Goal: Task Accomplishment & Management: Manage account settings

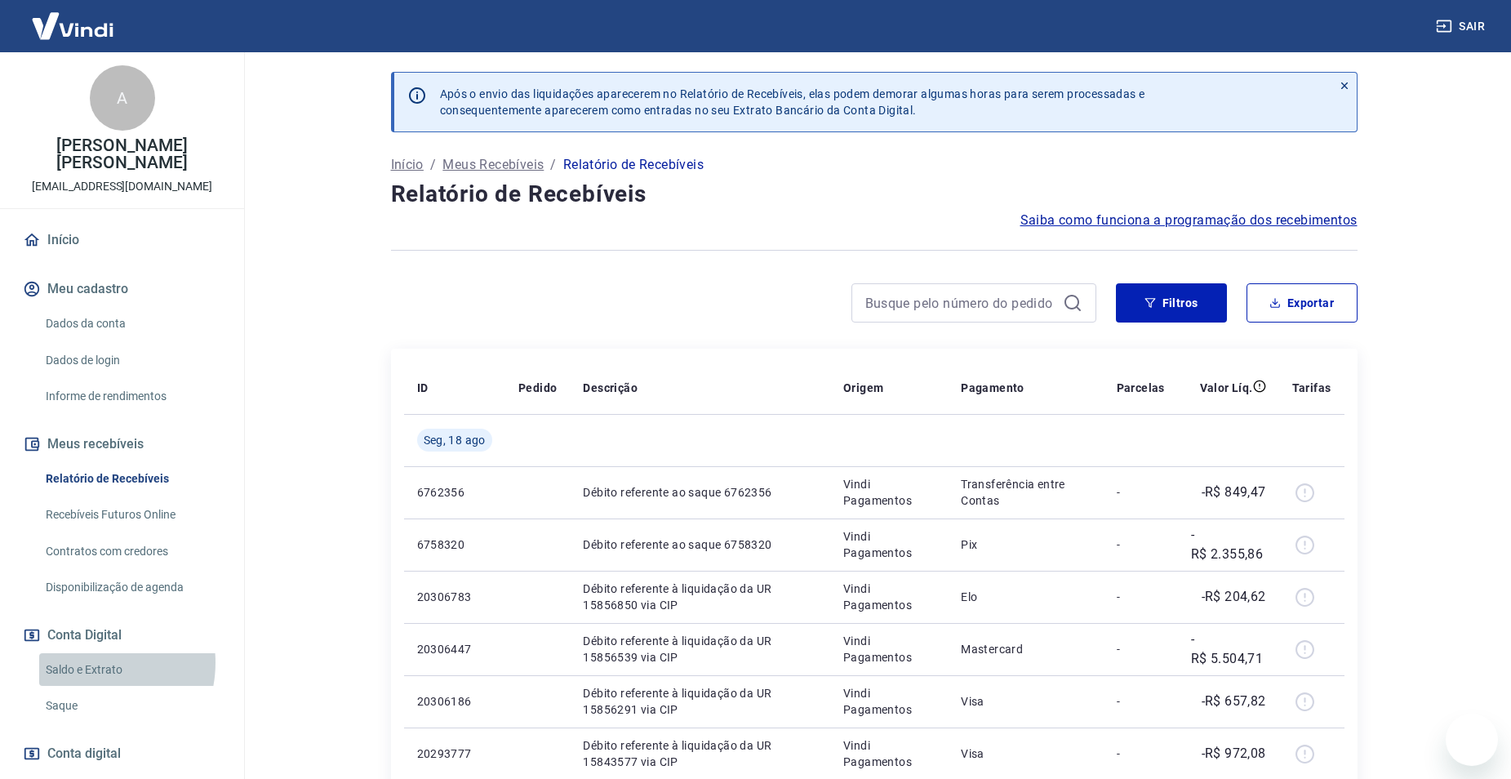
click at [87, 653] on link "Saldo e Extrato" at bounding box center [131, 669] width 185 height 33
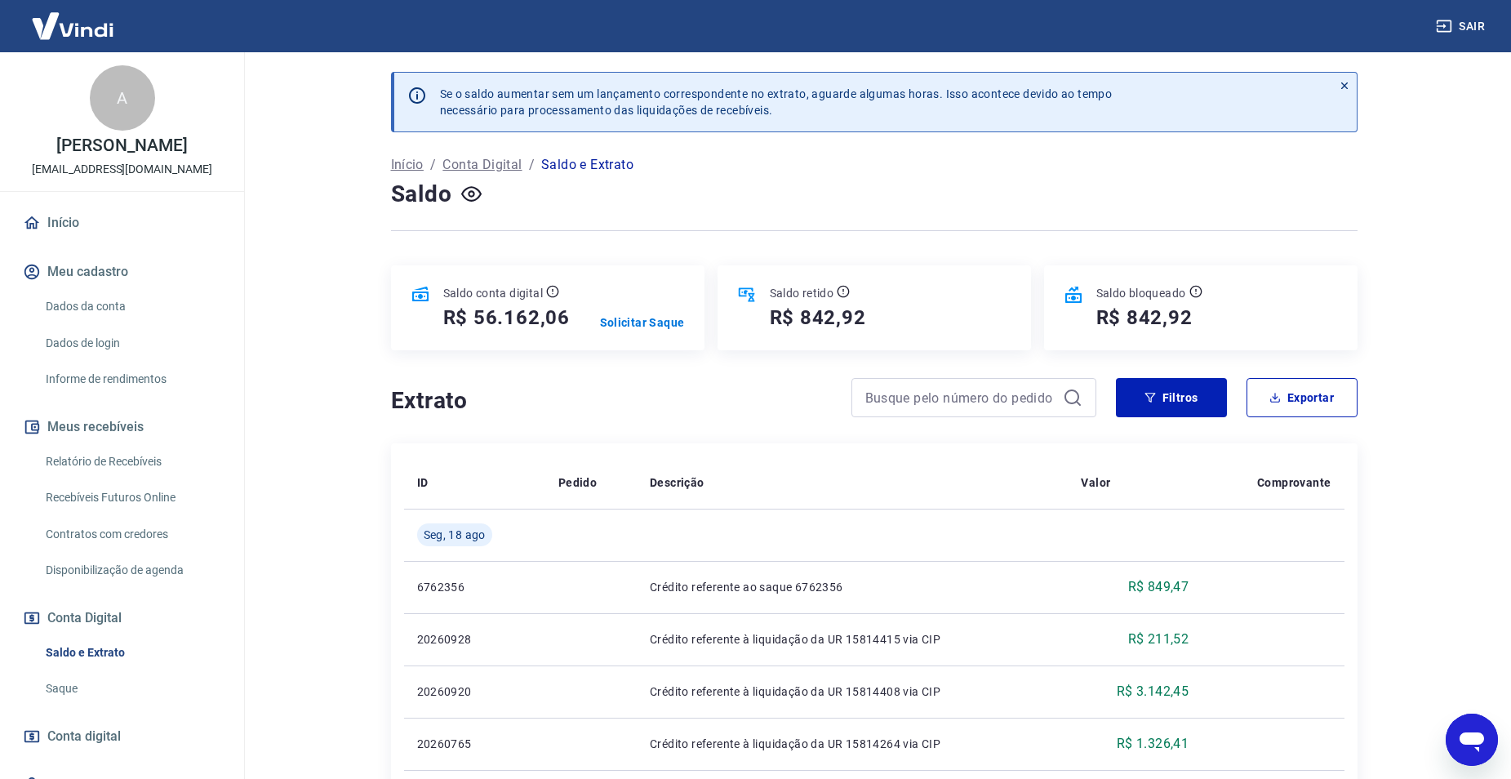
click at [97, 453] on link "Relatório de Recebíveis" at bounding box center [131, 461] width 185 height 33
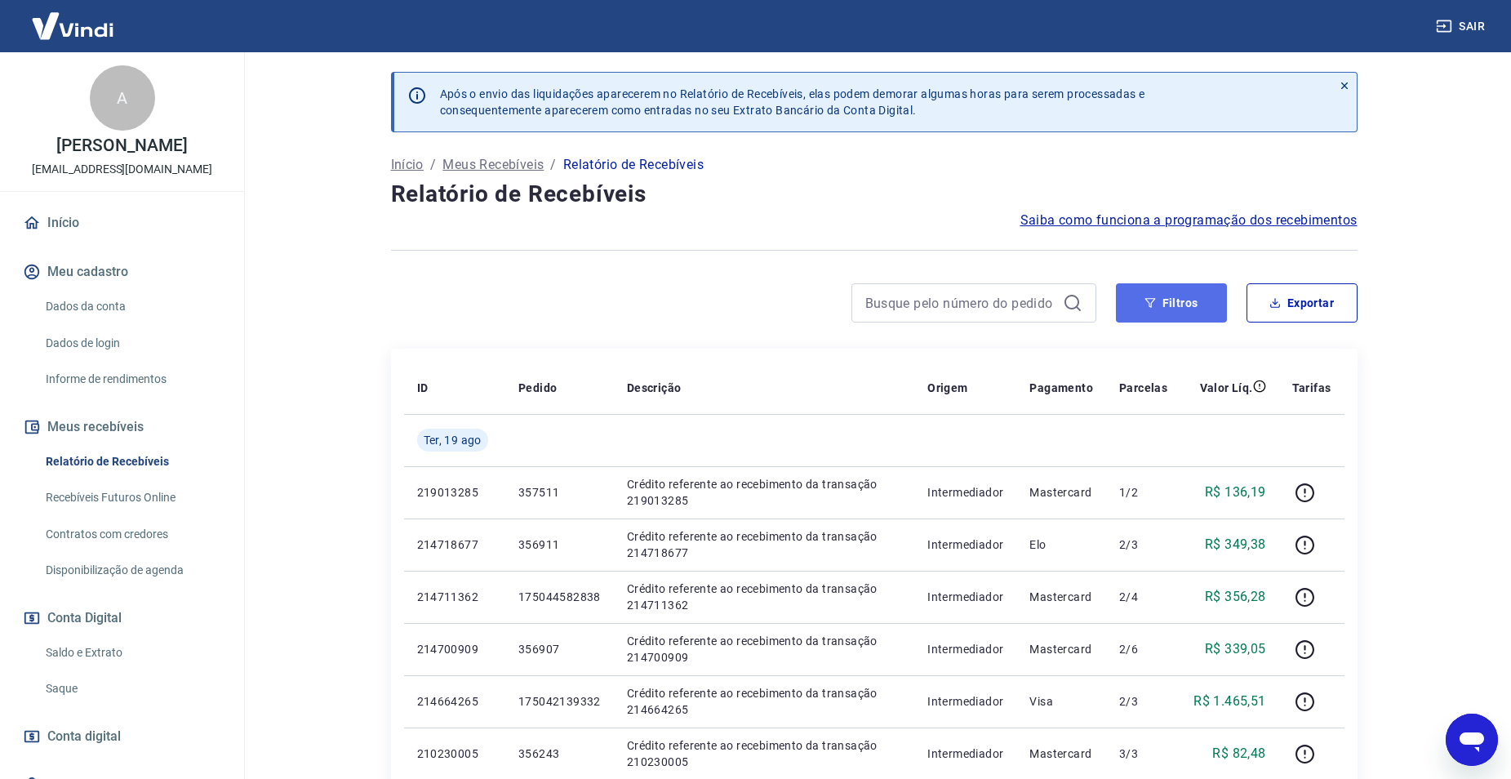
click at [1199, 307] on button "Filtros" at bounding box center [1171, 302] width 111 height 39
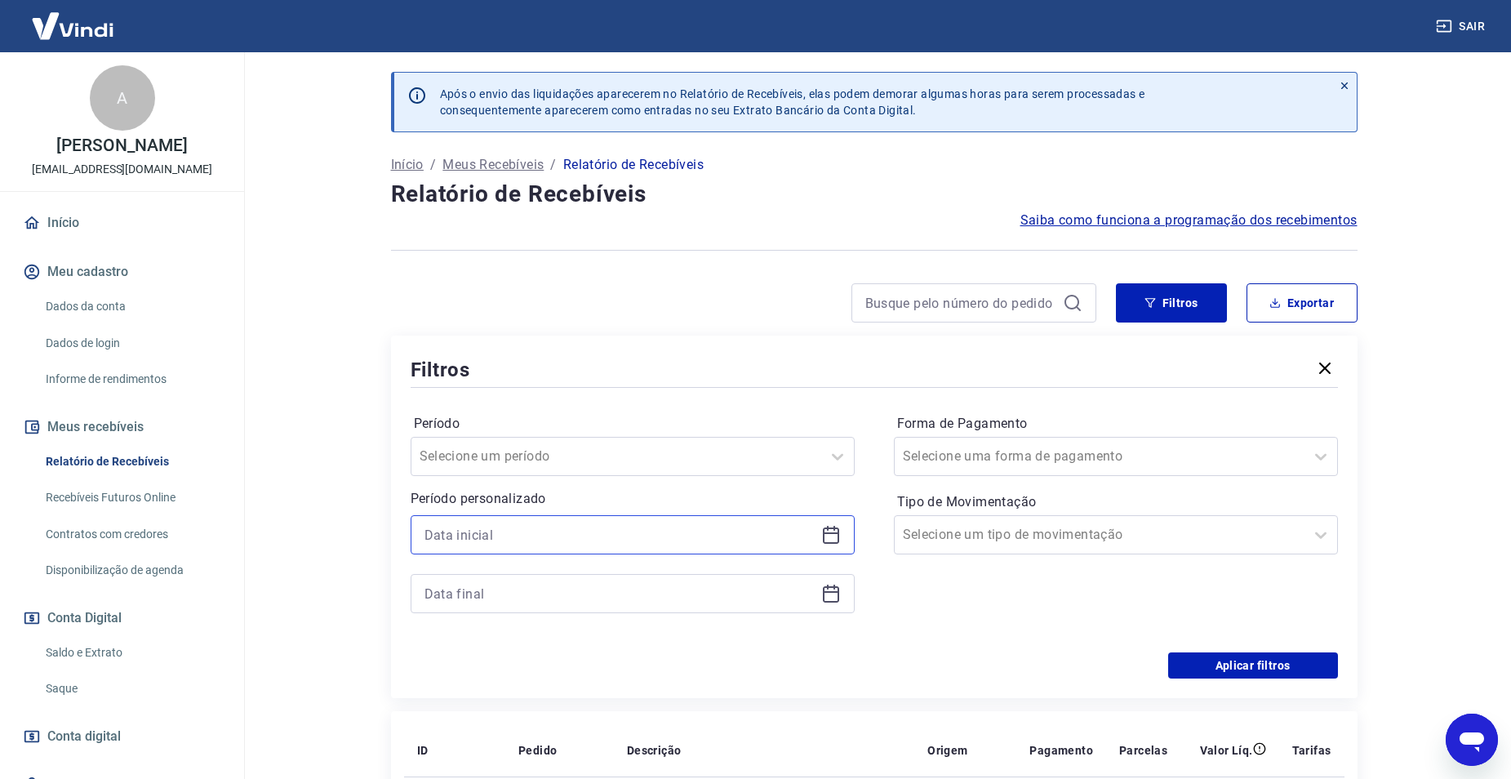
click at [573, 541] on input at bounding box center [620, 535] width 390 height 24
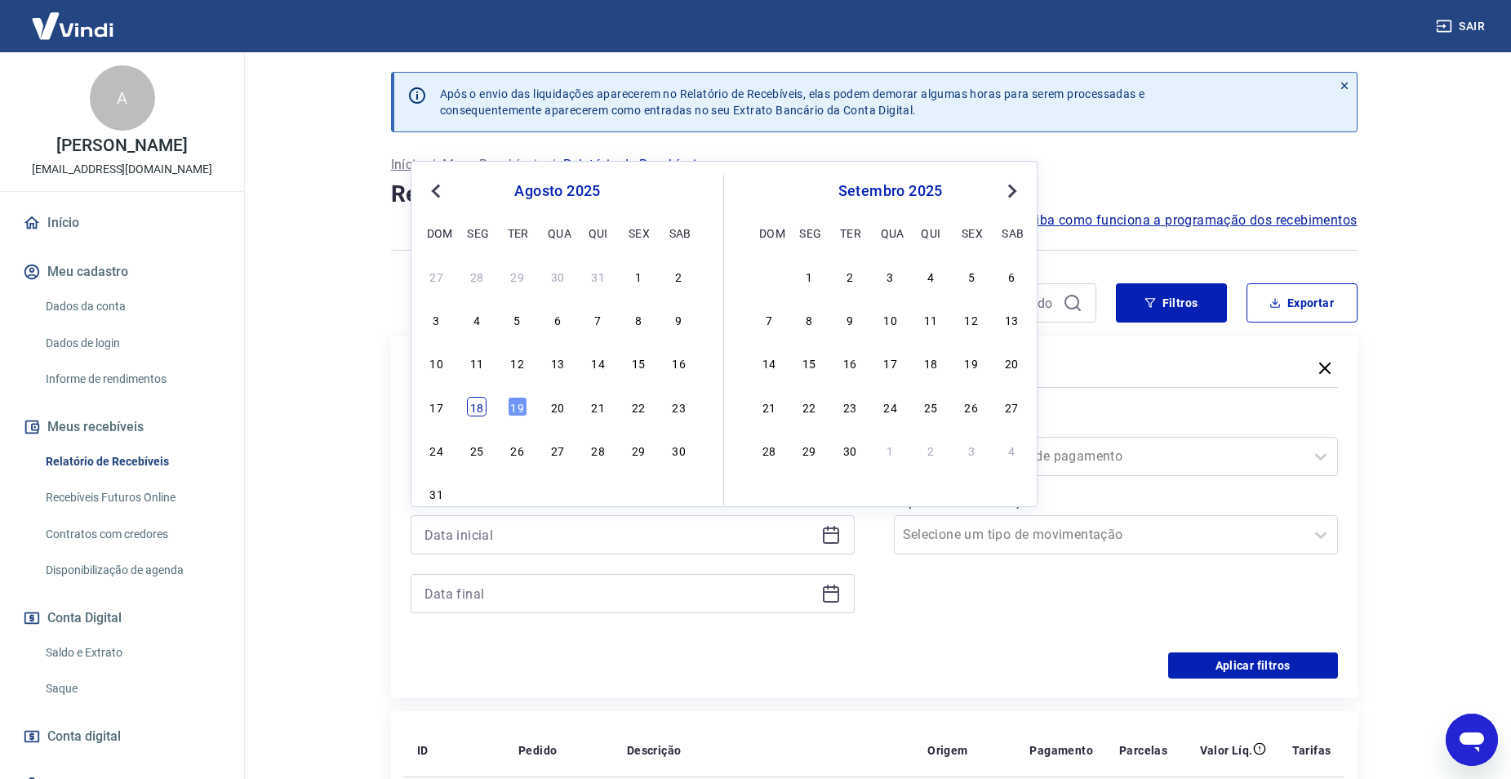
click at [482, 410] on div "18" at bounding box center [477, 407] width 20 height 20
type input "[DATE]"
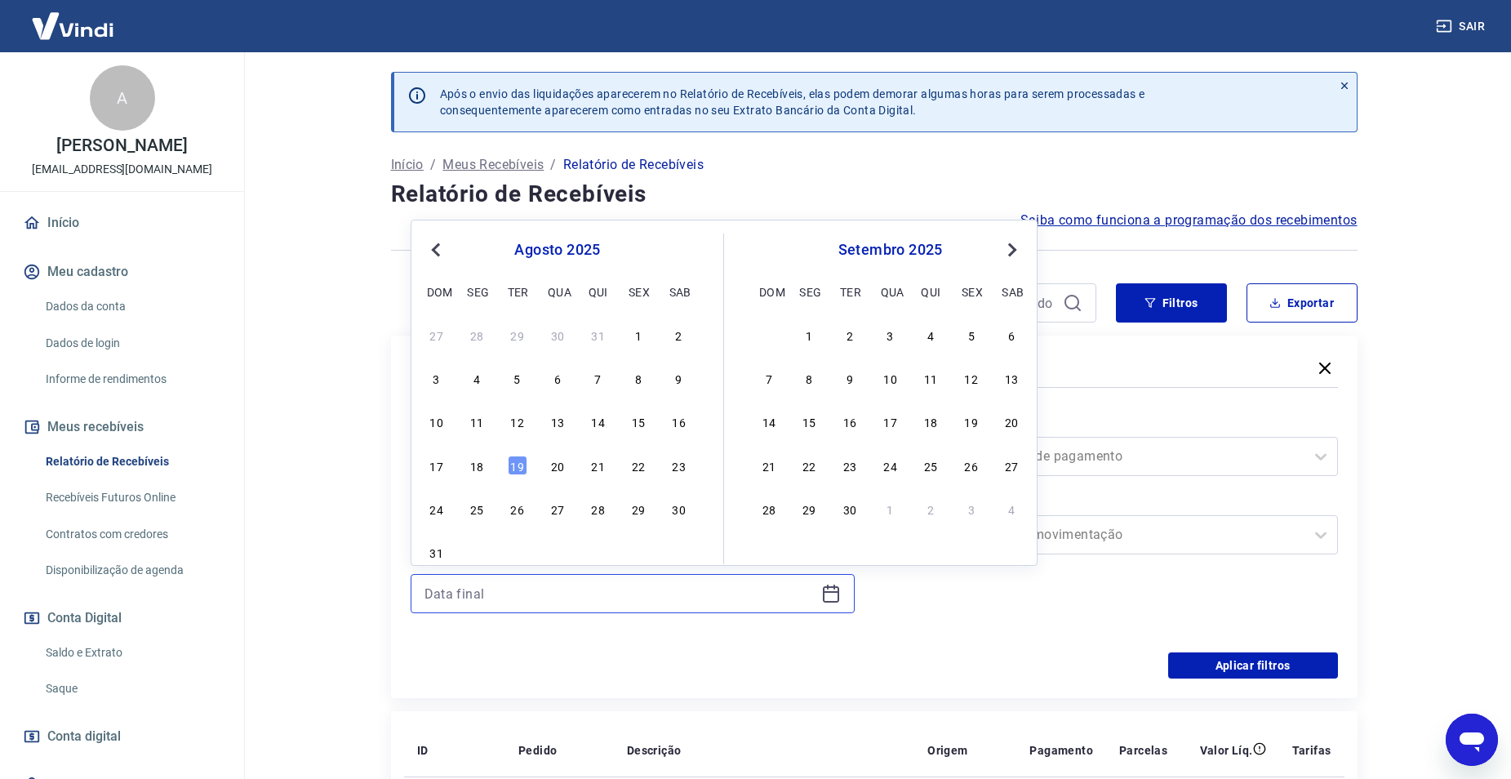
click at [461, 603] on input at bounding box center [620, 593] width 390 height 24
click at [476, 469] on div "18" at bounding box center [477, 466] width 20 height 20
type input "[DATE]"
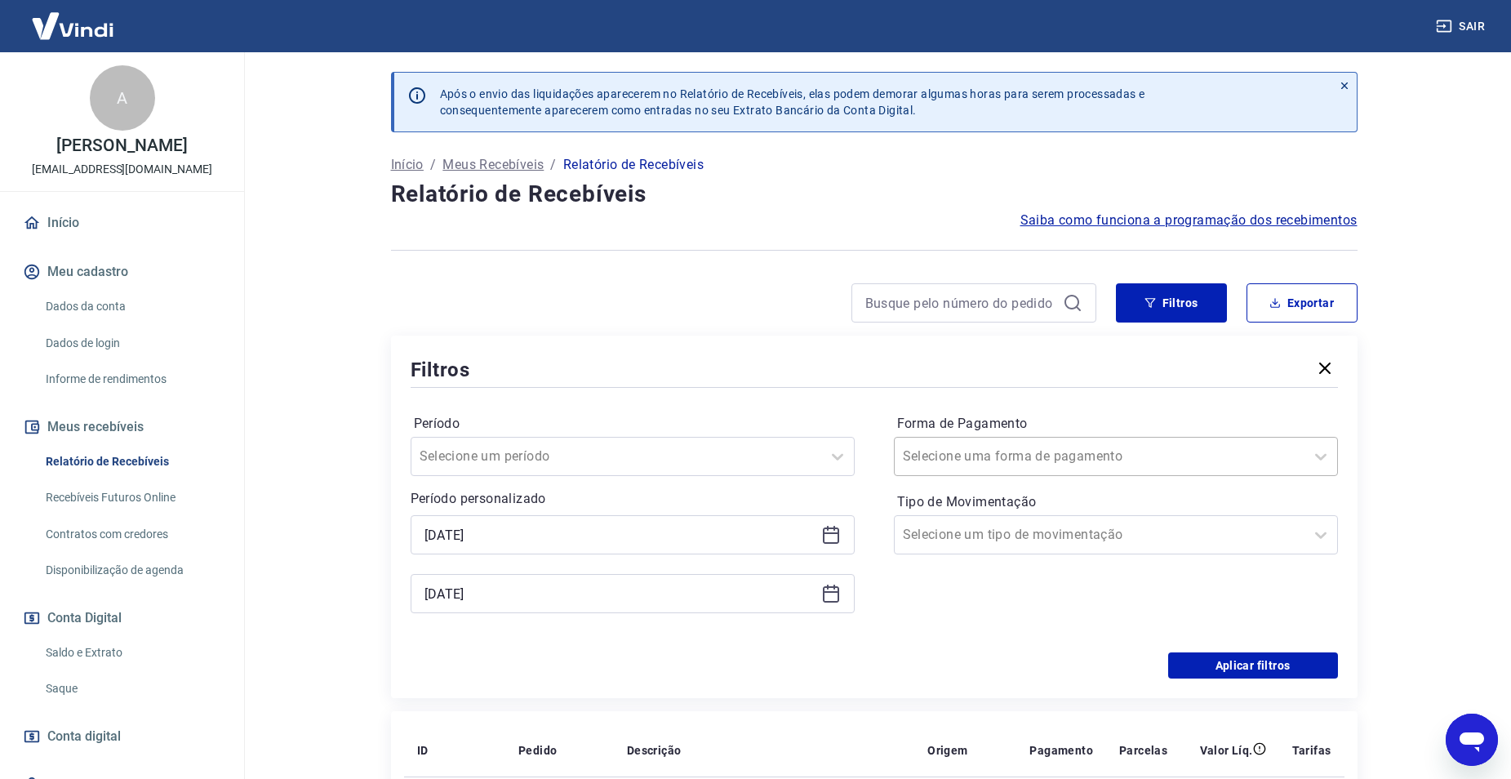
click at [1059, 466] on div at bounding box center [1100, 456] width 394 height 23
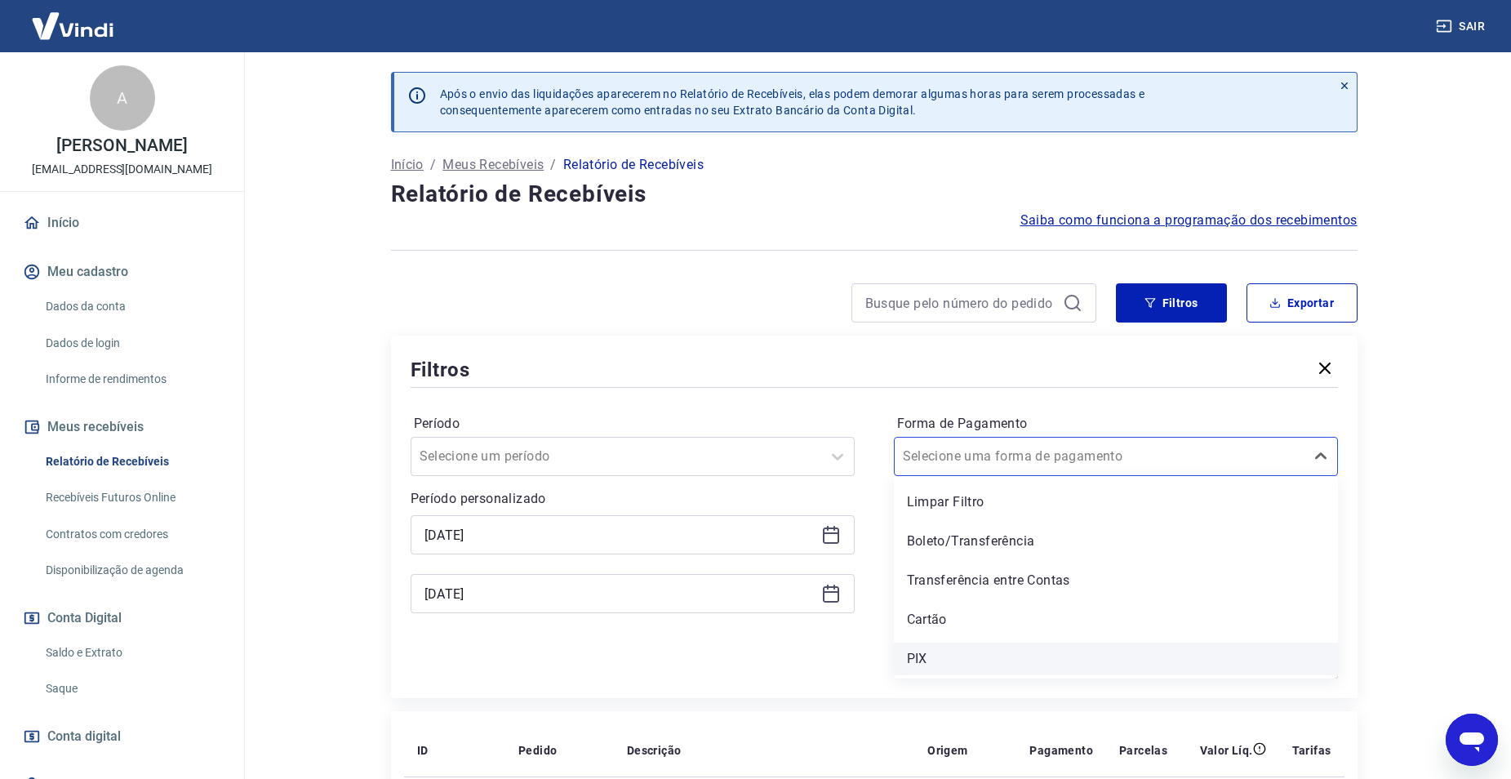
click at [961, 654] on div "PIX" at bounding box center [1116, 659] width 444 height 33
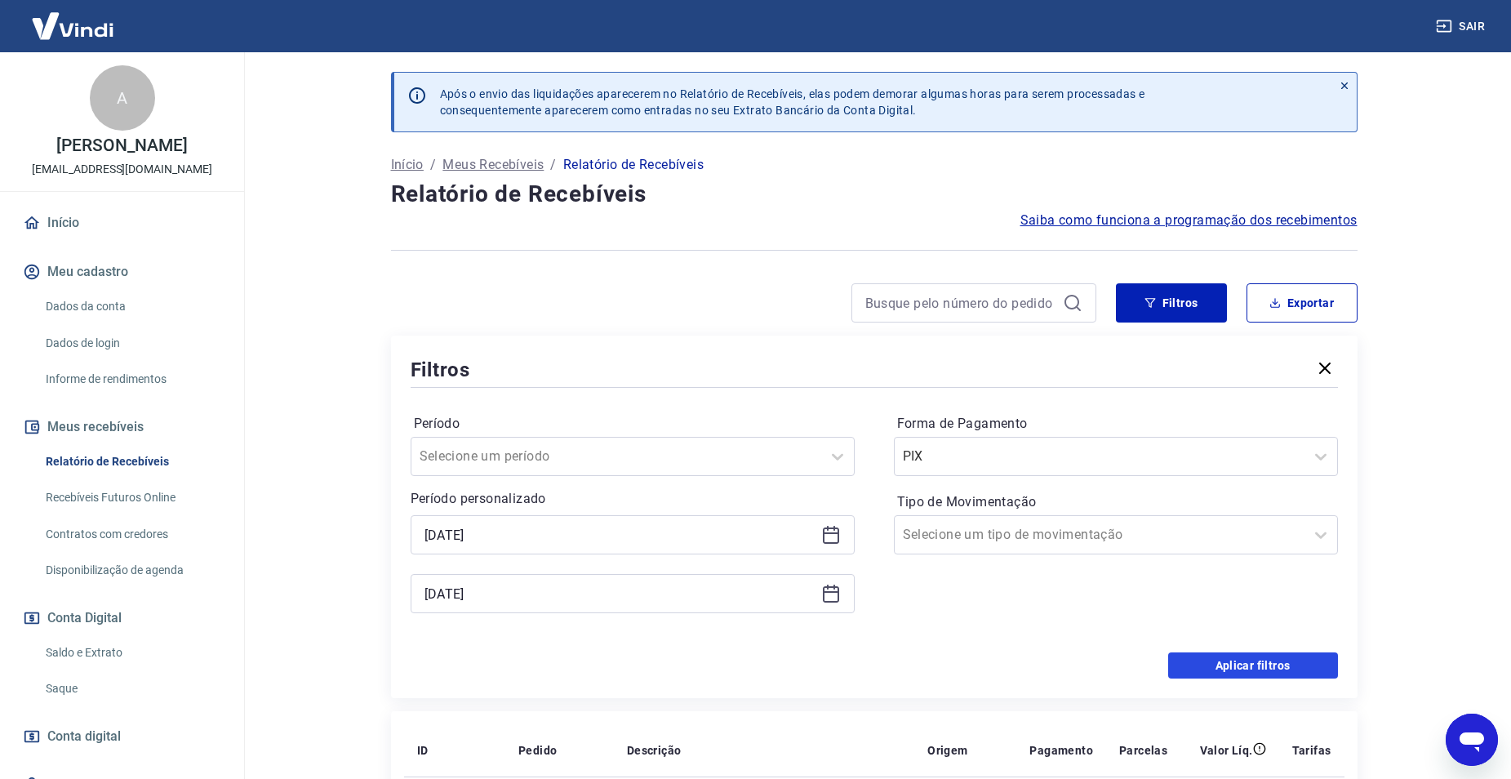
click at [1331, 664] on button "Aplicar filtros" at bounding box center [1253, 665] width 170 height 26
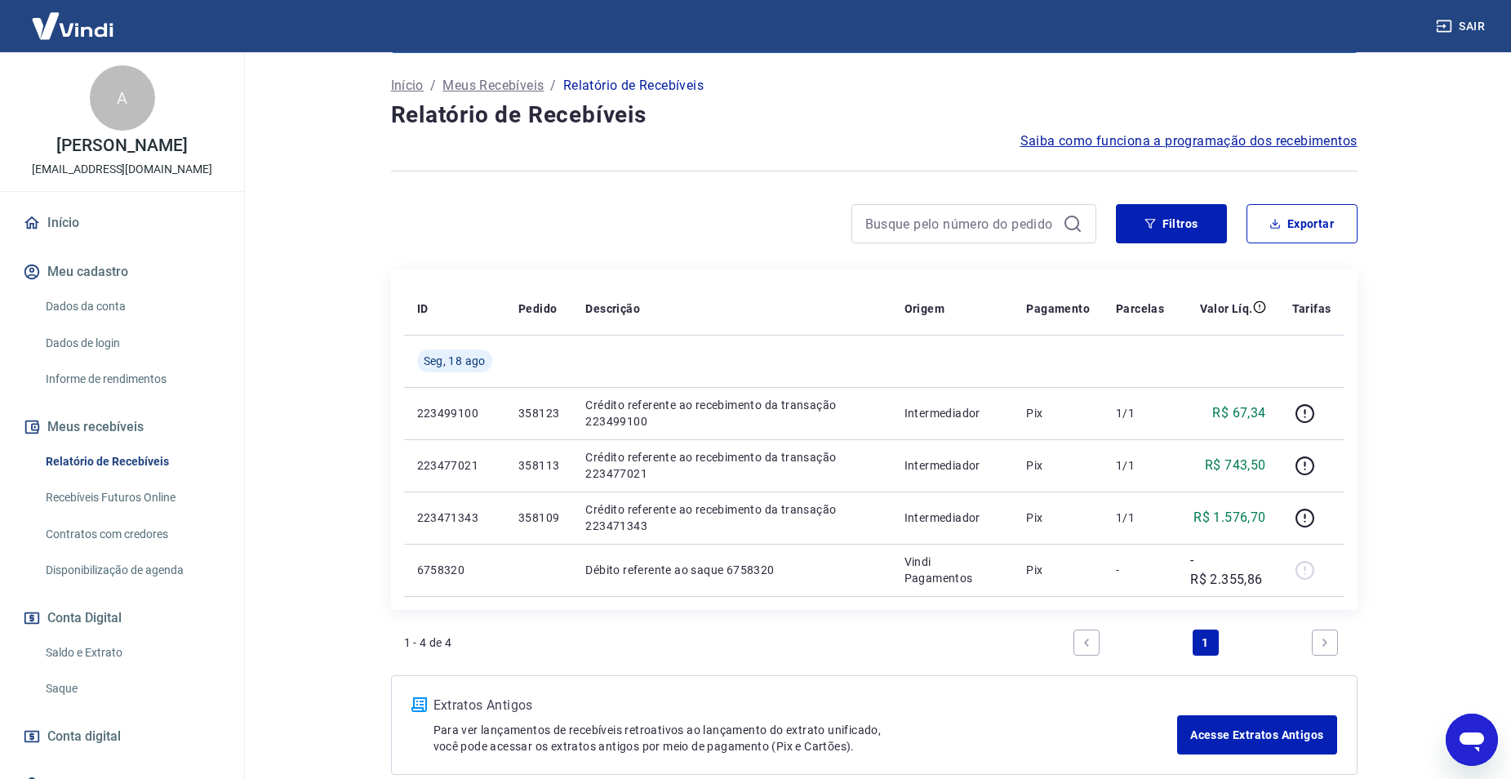
scroll to position [165, 0]
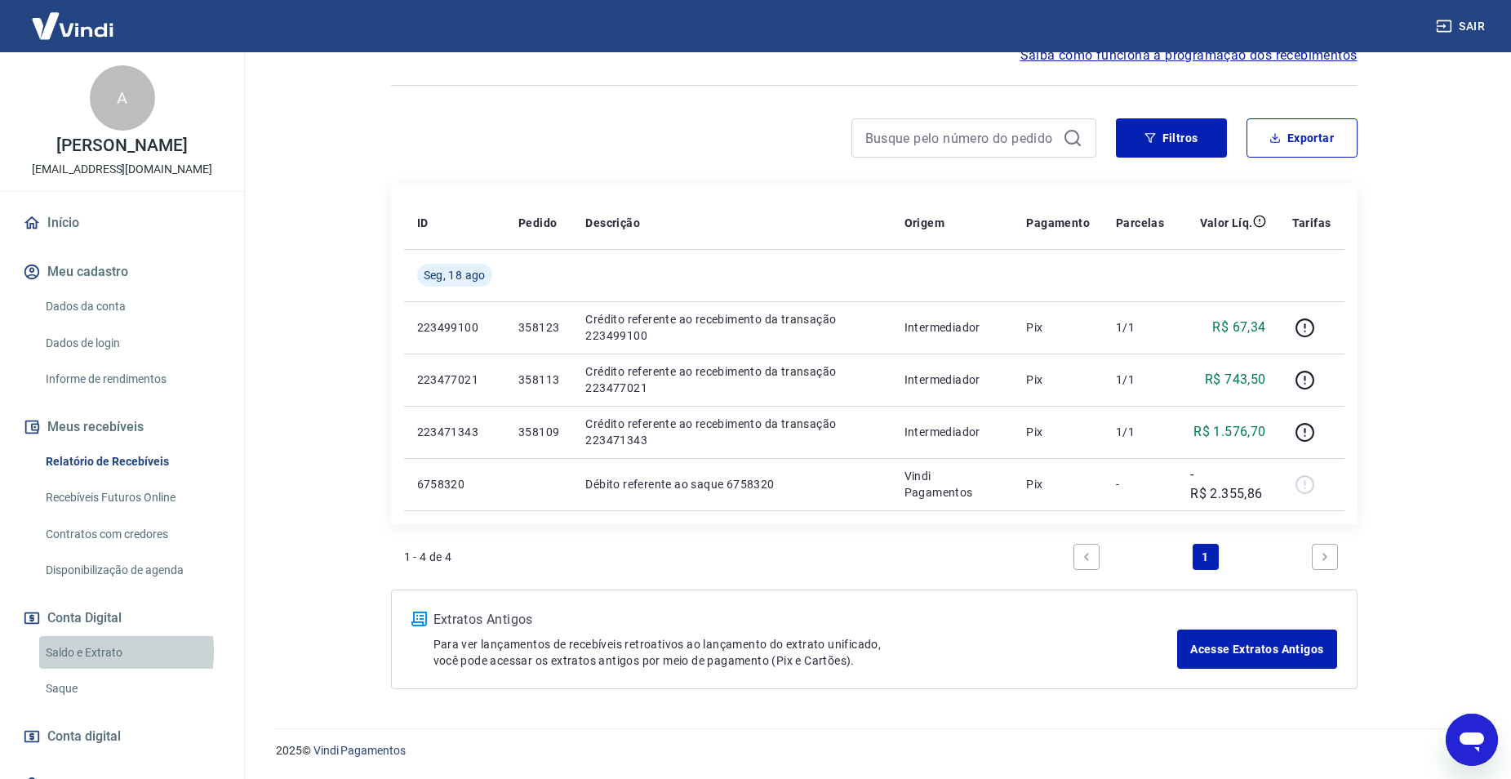
click at [68, 651] on link "Saldo e Extrato" at bounding box center [131, 652] width 185 height 33
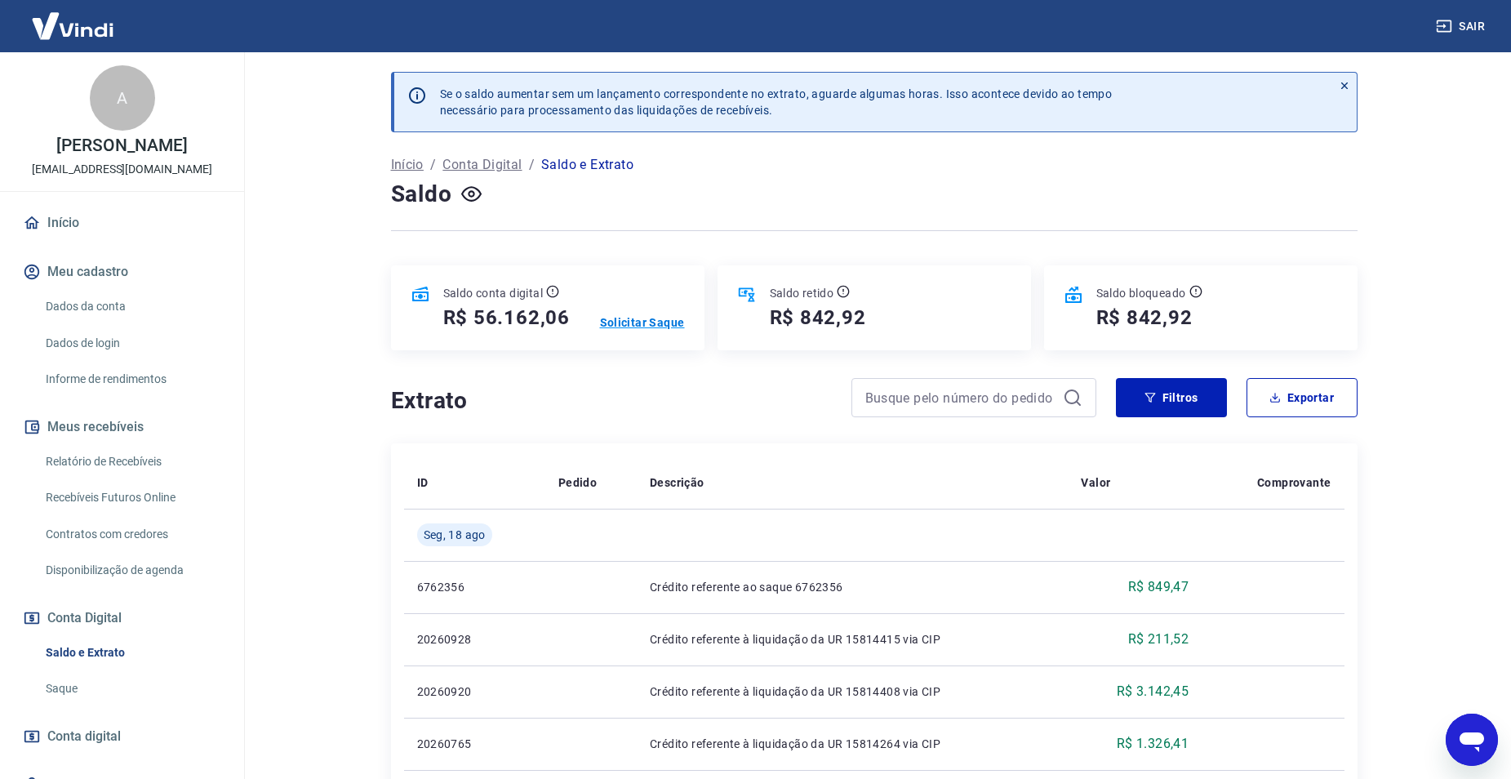
click at [658, 323] on p "Solicitar Saque" at bounding box center [642, 322] width 85 height 16
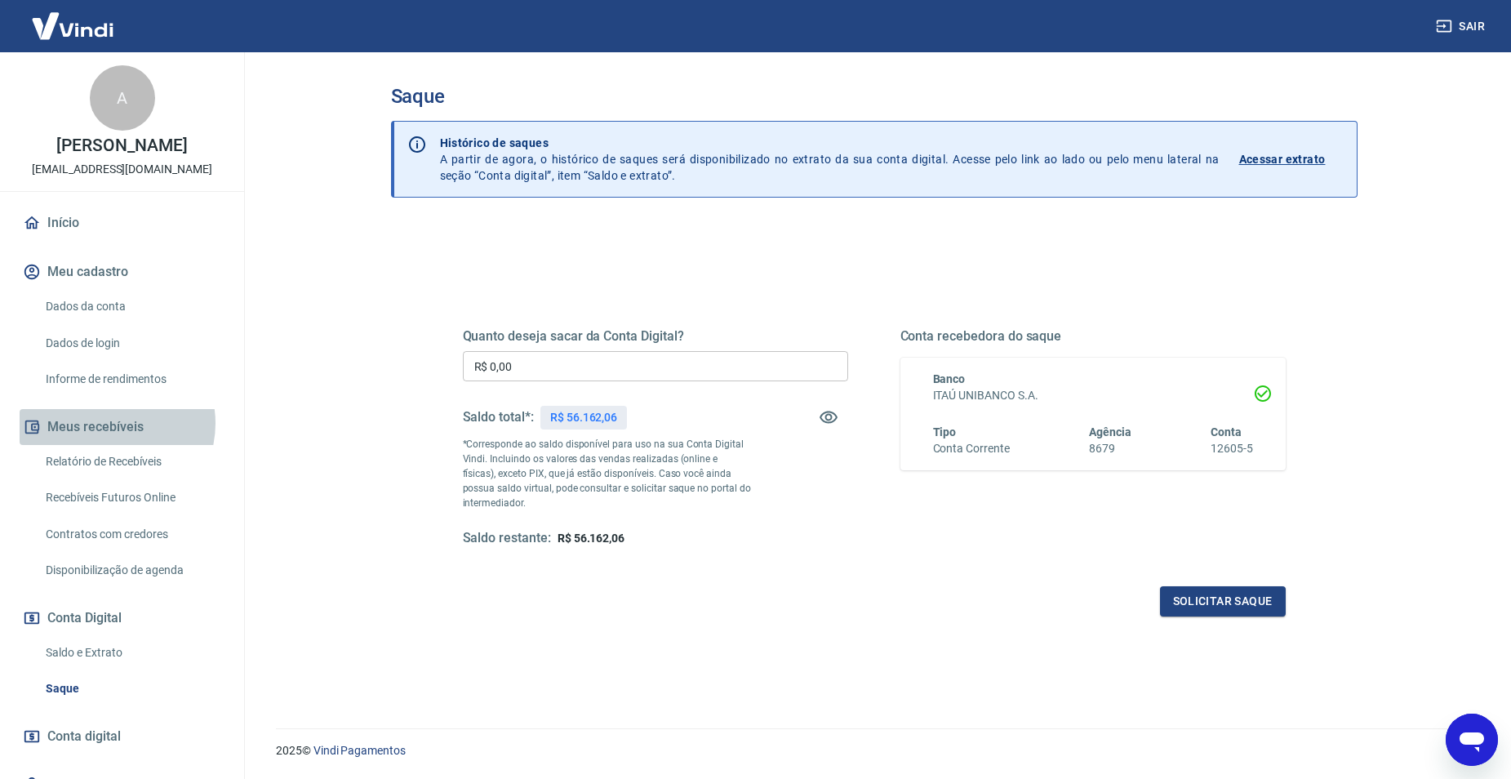
click at [109, 423] on button "Meus recebíveis" at bounding box center [122, 427] width 205 height 36
